Goal: Transaction & Acquisition: Purchase product/service

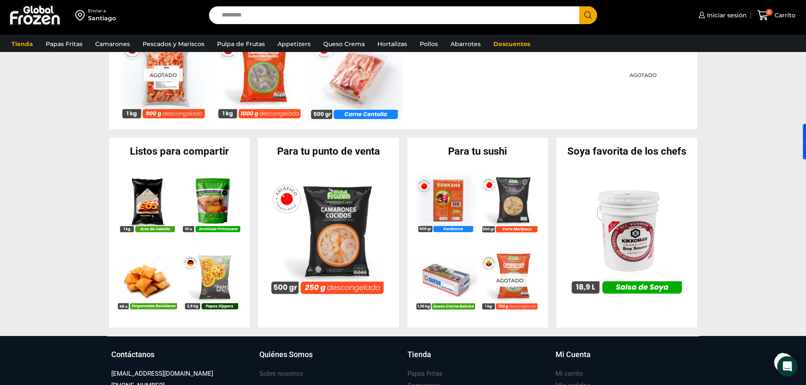
scroll to position [759, 0]
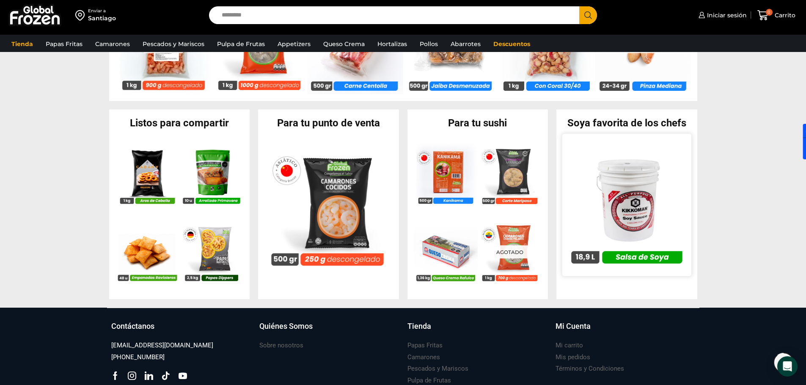
click at [623, 203] on img at bounding box center [626, 204] width 129 height 129
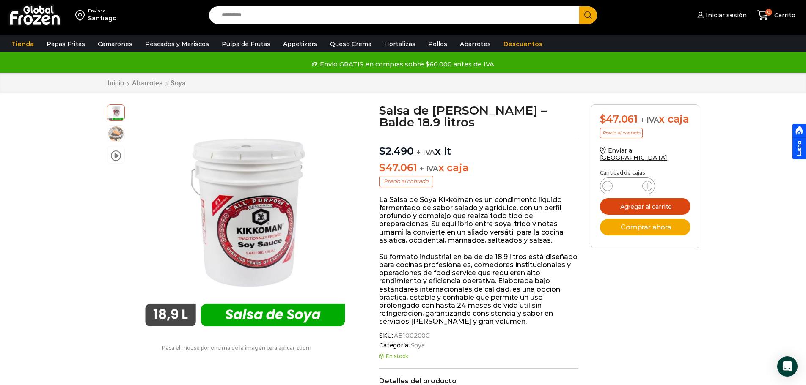
click at [654, 198] on button "Agregar al carrito" at bounding box center [645, 206] width 91 height 16
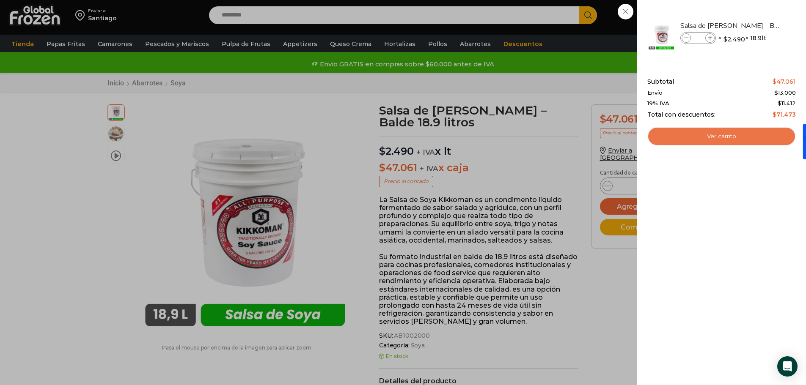
click at [714, 135] on link "Ver carrito" at bounding box center [721, 136] width 148 height 19
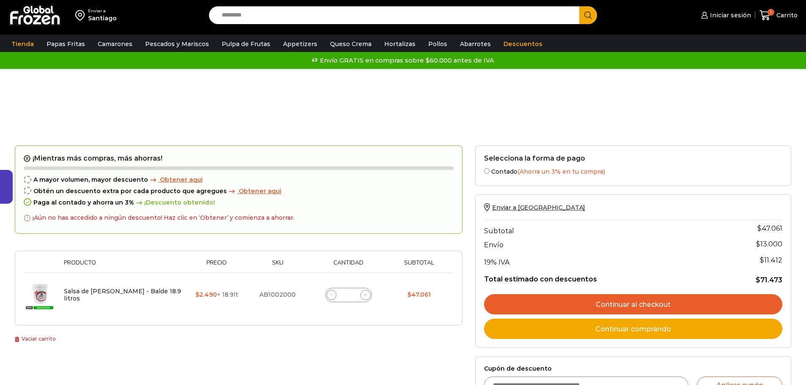
click at [677, 304] on link "Continuar al checkout" at bounding box center [633, 304] width 298 height 20
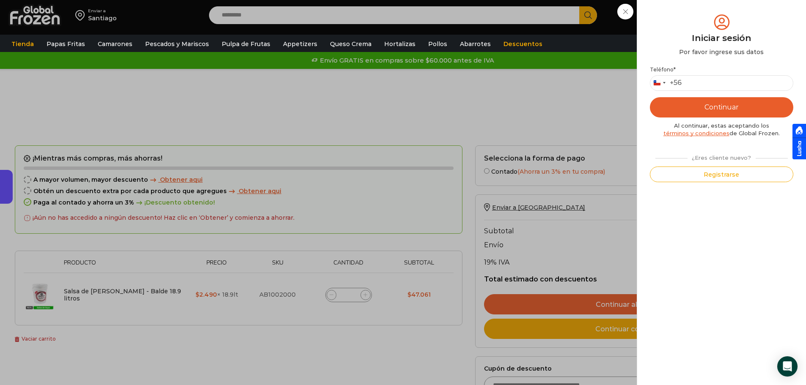
click at [699, 13] on div "Iniciar sesión Mi cuenta Login Register Iniciar sesión Por favor ingrese sus da…" at bounding box center [725, 15] width 52 height 17
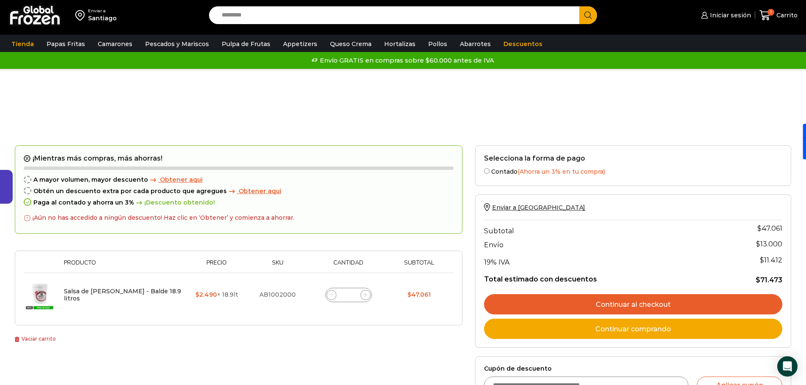
click at [135, 111] on div "Carrito de compras Checkout Estado del pedido" at bounding box center [402, 116] width 789 height 60
